Goal: Communication & Community: Answer question/provide support

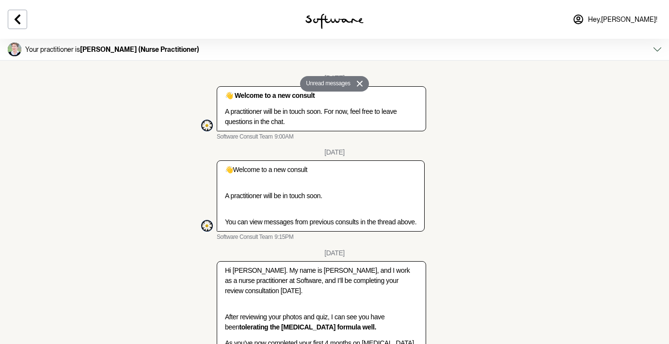
drag, startPoint x: 277, startPoint y: 153, endPoint x: 289, endPoint y: 166, distance: 17.1
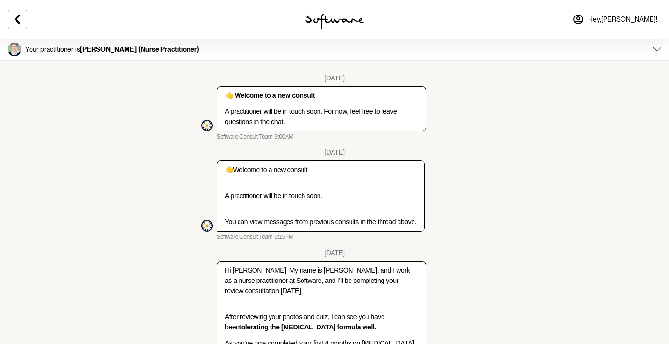
drag, startPoint x: 246, startPoint y: 132, endPoint x: 326, endPoint y: 132, distance: 79.9
drag, startPoint x: 249, startPoint y: 139, endPoint x: 337, endPoint y: 139, distance: 87.7
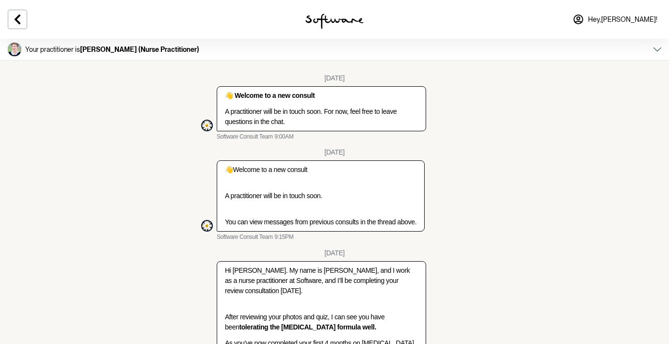
drag, startPoint x: 278, startPoint y: 124, endPoint x: 370, endPoint y: 124, distance: 92.0
drag, startPoint x: 243, startPoint y: 150, endPoint x: 338, endPoint y: 146, distance: 95.0
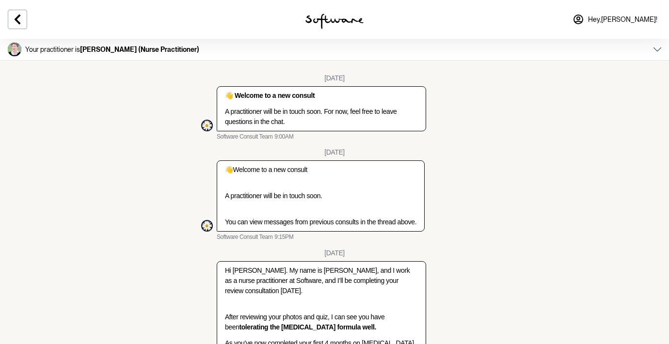
drag, startPoint x: 238, startPoint y: 147, endPoint x: 295, endPoint y: 163, distance: 58.9
drag, startPoint x: 243, startPoint y: 144, endPoint x: 333, endPoint y: 171, distance: 94.0
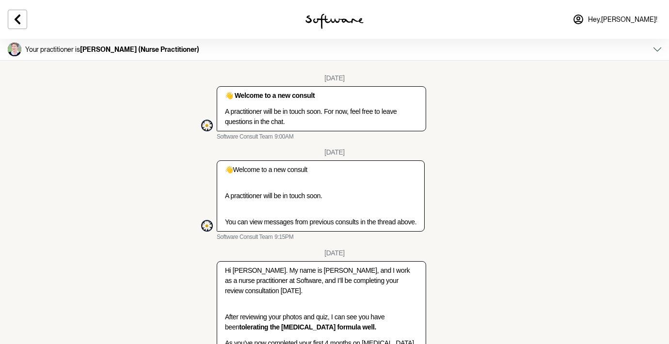
scroll to position [845, 0]
drag, startPoint x: 253, startPoint y: 185, endPoint x: 326, endPoint y: 194, distance: 73.7
drag, startPoint x: 257, startPoint y: 239, endPoint x: 343, endPoint y: 238, distance: 86.2
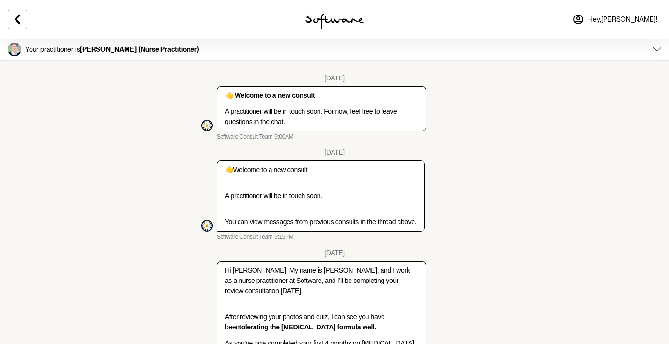
drag, startPoint x: 253, startPoint y: 249, endPoint x: 327, endPoint y: 251, distance: 73.7
drag, startPoint x: 240, startPoint y: 266, endPoint x: 362, endPoint y: 267, distance: 122.1
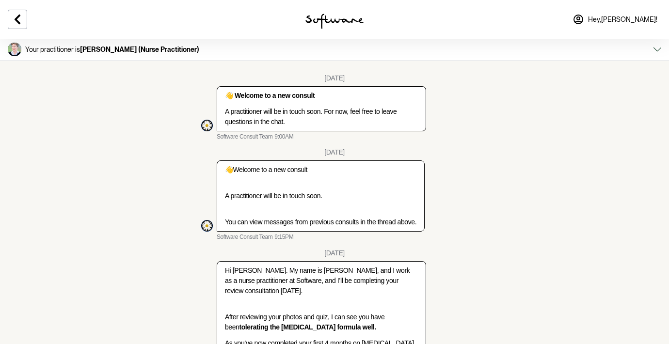
drag, startPoint x: 344, startPoint y: 100, endPoint x: 398, endPoint y: 110, distance: 54.6
copy p "[MEDICAL_DATA] 5% + [MEDICAL_DATA] 0.018% + [MEDICAL_DATA] 1% + [MEDICAL_DATA] …"
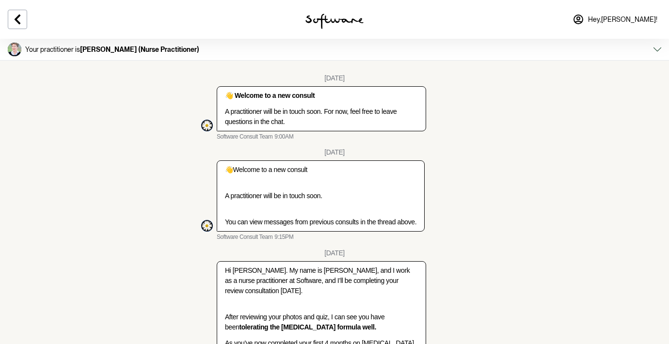
paste textarea "[MEDICAL_DATA] 5% + [MEDICAL_DATA] 0.018% + [MEDICAL_DATA] 1% + [MEDICAL_DATA] …"
drag, startPoint x: 332, startPoint y: 230, endPoint x: 368, endPoint y: 228, distance: 35.4
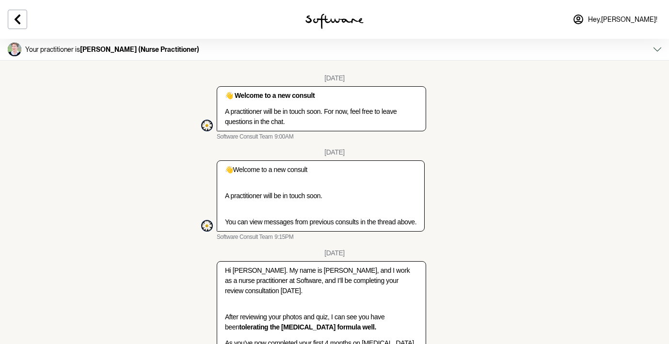
copy p "[MEDICAL_DATA]"
paste textarea "[MEDICAL_DATA]"
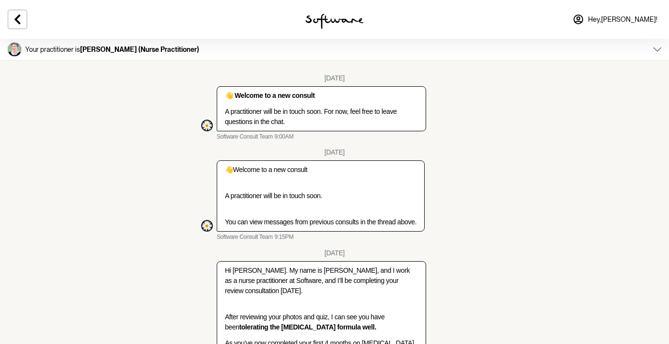
paste textarea "[MEDICAL_DATA]"
type textarea "Hello [PERSON_NAME], Yes please I would like to do another treatment of [MEDICA…"
